Goal: Find specific fact: Find specific fact

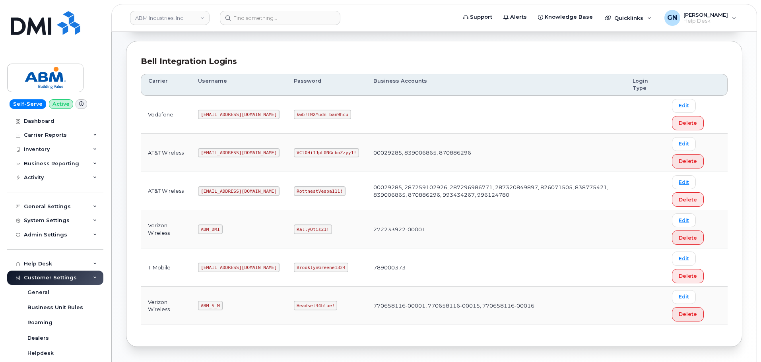
scroll to position [119, 0]
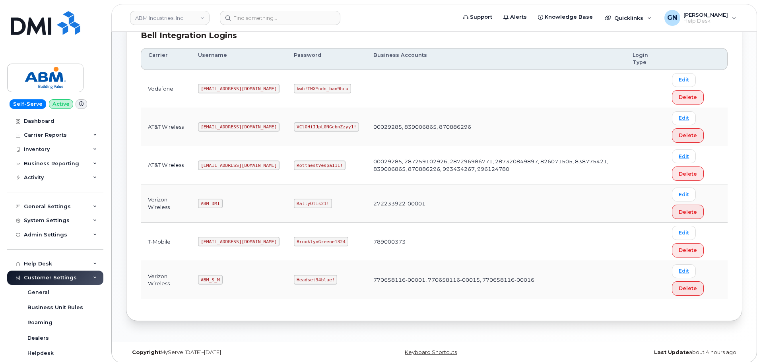
click at [213, 164] on code "[EMAIL_ADDRESS][DOMAIN_NAME]" at bounding box center [238, 166] width 81 height 10
click at [213, 164] on code "abm@dminc.com" at bounding box center [238, 166] width 81 height 10
copy code "abm@dminc.com"
click at [297, 164] on code "RottnestVespa111!" at bounding box center [320, 166] width 52 height 10
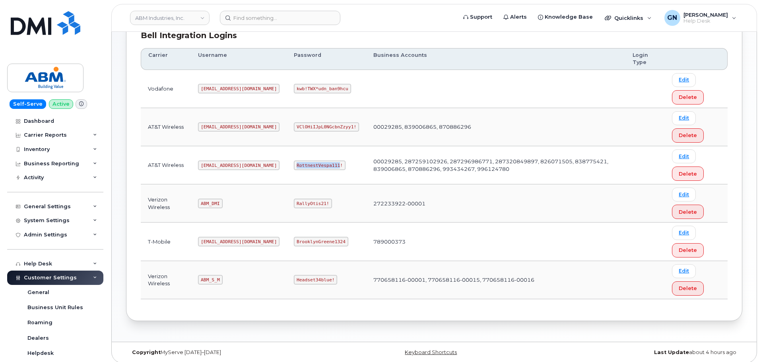
click at [297, 164] on code "RottnestVespa111!" at bounding box center [320, 166] width 52 height 10
copy code "RottnestVespa111!"
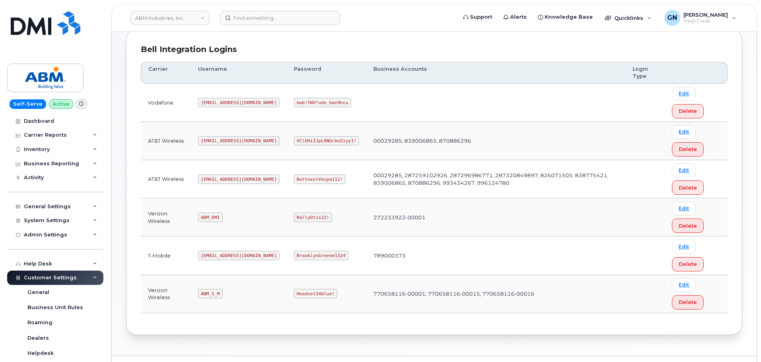
scroll to position [119, 0]
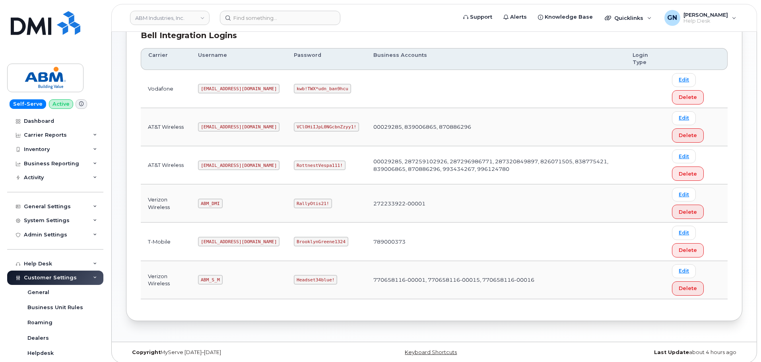
click at [213, 165] on code "abm@dminc.com" at bounding box center [238, 166] width 81 height 10
copy code "abm@dminc.com"
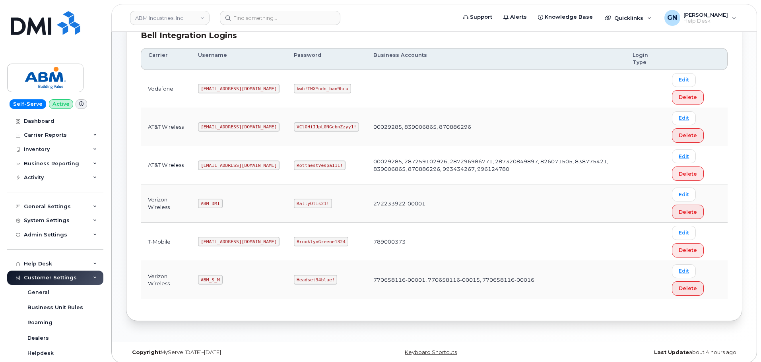
click at [294, 167] on code "RottnestVespa111!" at bounding box center [320, 166] width 52 height 10
copy code "RottnestVespa111!"
